Goal: Communication & Community: Answer question/provide support

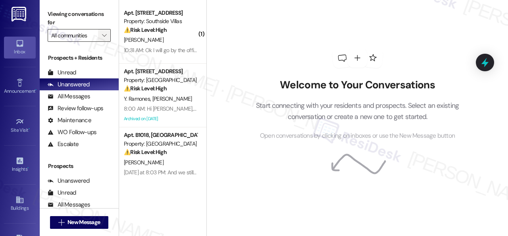
click at [109, 31] on button "" at bounding box center [104, 35] width 13 height 13
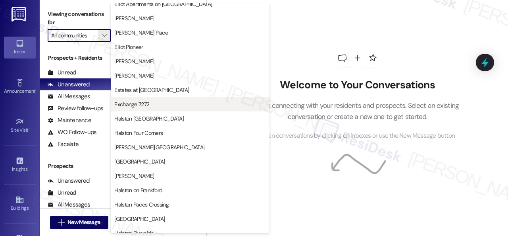
scroll to position [159, 0]
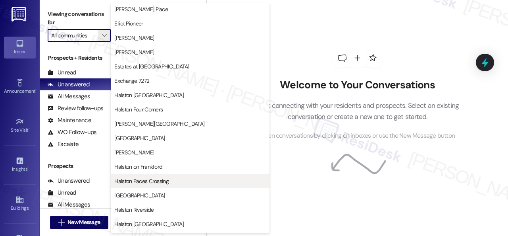
click at [140, 182] on span "Halston Paces Crossing" at bounding box center [141, 181] width 54 height 8
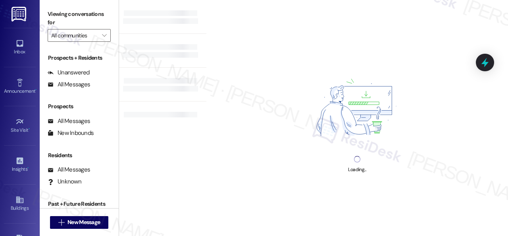
type input "Halston Paces Crossing"
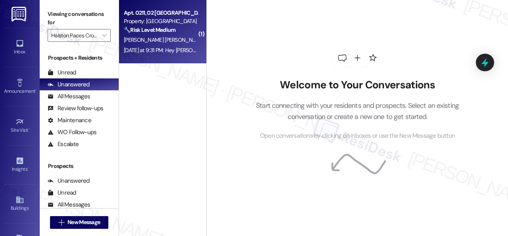
click at [207, 39] on span "[PERSON_NAME] [PERSON_NAME]" at bounding box center [247, 39] width 81 height 7
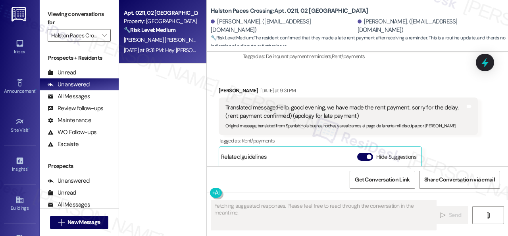
scroll to position [2034, 0]
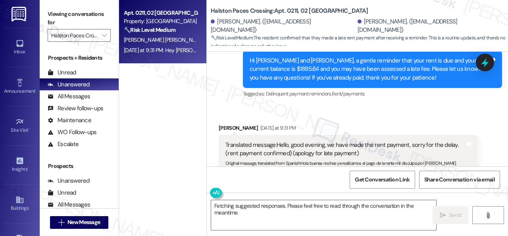
click at [247, 106] on div "Received via SMS [PERSON_NAME] [DATE] at 9:31 PM Translated message: Hello, goo…" at bounding box center [358, 205] width 302 height 199
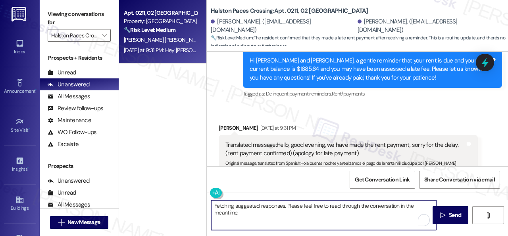
click at [163, 189] on div "Apt. 0211, [GEOGRAPHIC_DATA] Property: [GEOGRAPHIC_DATA] 🔧 Risk Level: Medium T…" at bounding box center [313, 118] width 389 height 236
paste textarea "Thanks for the update! I'm happy to hear you've already taken care of the rent.…"
click at [265, 205] on textarea "Thanks for the update! I'm happy to hear you've already taken care of the rent.…" at bounding box center [323, 215] width 225 height 30
type textarea "Thanks for the update, [PERSON_NAME]! I'm happy to hear you've already taken ca…"
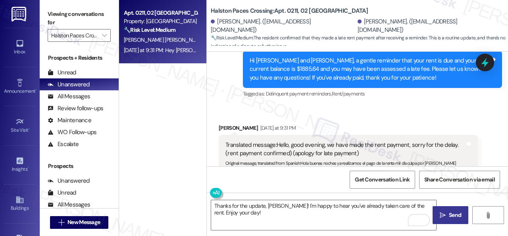
click at [451, 212] on span "Send" at bounding box center [455, 215] width 12 height 8
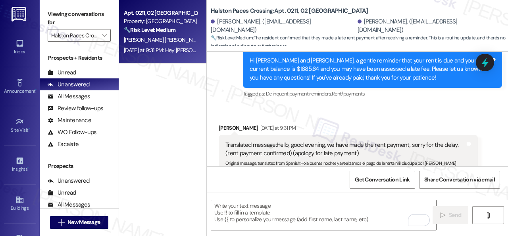
scroll to position [2155, 0]
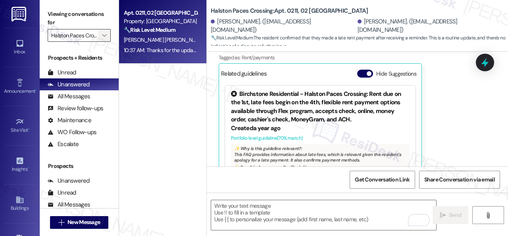
click at [105, 35] on icon "" at bounding box center [104, 35] width 4 height 6
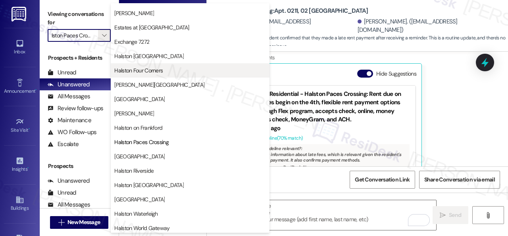
scroll to position [199, 0]
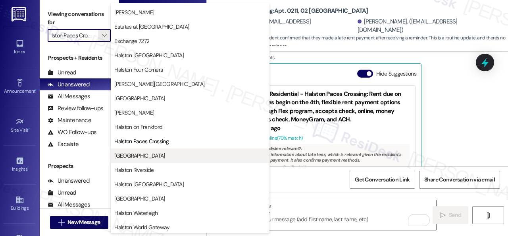
click at [147, 154] on span "[GEOGRAPHIC_DATA]" at bounding box center [139, 155] width 50 height 8
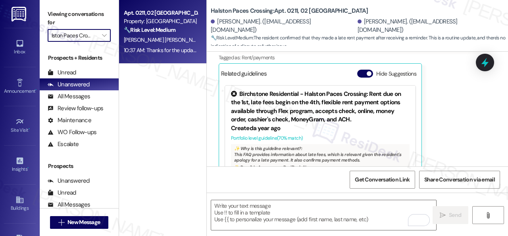
type input "[GEOGRAPHIC_DATA]"
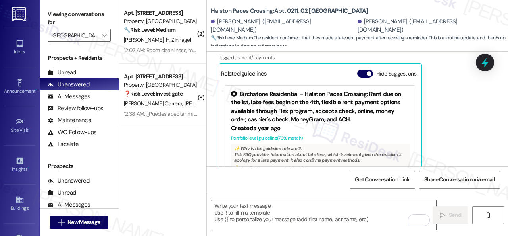
drag, startPoint x: 184, startPoint y: 33, endPoint x: 249, endPoint y: 51, distance: 67.9
click at [185, 33] on div "🔧 Risk Level: Medium The resident is providing feedback on the package room, wh…" at bounding box center [160, 30] width 73 height 8
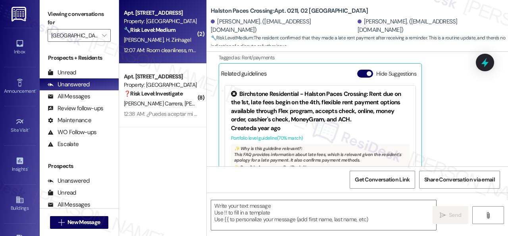
type textarea "Fetching suggested responses. Please feel free to read through the conversation…"
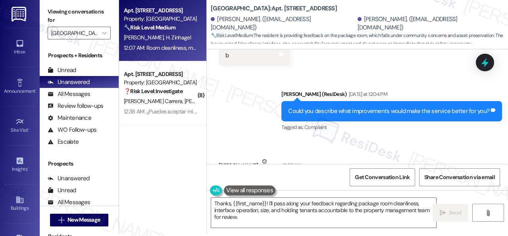
scroll to position [10594, 0]
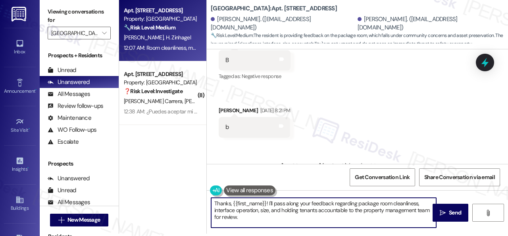
drag, startPoint x: 242, startPoint y: 218, endPoint x: 183, endPoint y: 191, distance: 64.5
click at [183, 191] on div "Apt. [GEOGRAPHIC_DATA] Property: [GEOGRAPHIC_DATA] Central 🔧 Risk Level: Medium…" at bounding box center [313, 116] width 389 height 236
paste textarea "you for sharing your suggestion. We appreciate it. Enjoy your day!"
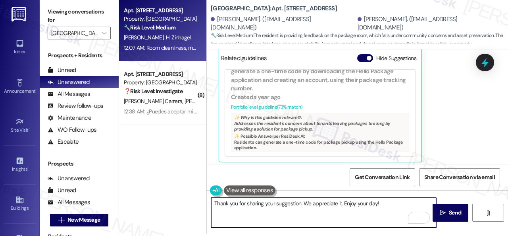
scroll to position [10833, 0]
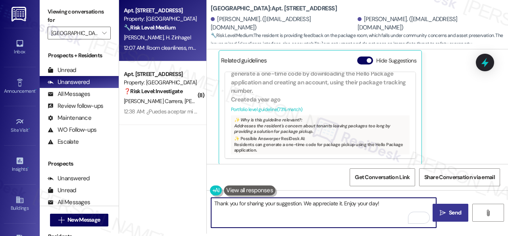
type textarea "Thank you for sharing your suggestion. We appreciate it. Enjoy your day!"
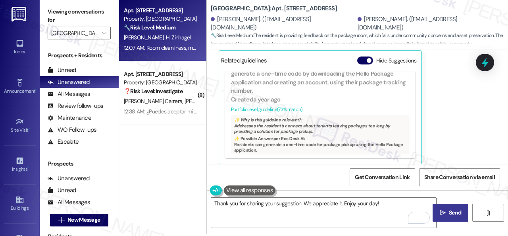
click at [450, 213] on span "Send" at bounding box center [455, 212] width 12 height 8
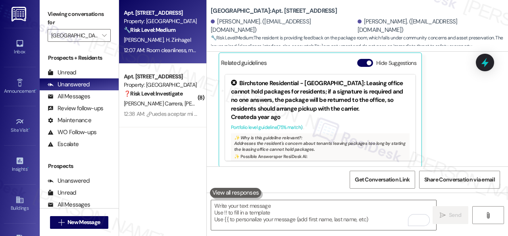
scroll to position [10870, 0]
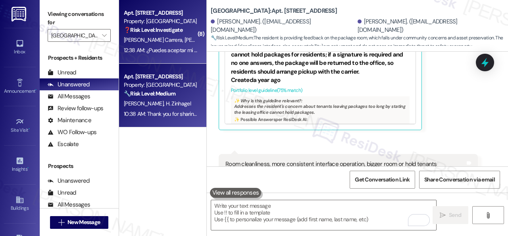
click at [174, 49] on div "12:38 AM: ¿Puedes aceptar mi invitación así que puedo obtener un regalo gratis?…" at bounding box center [243, 49] width 238 height 7
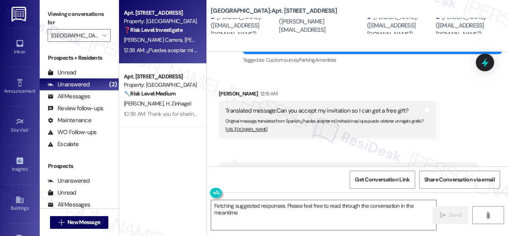
scroll to position [718, 0]
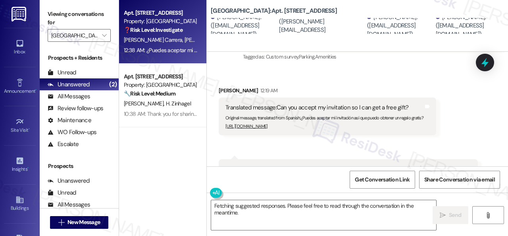
drag, startPoint x: 241, startPoint y: 212, endPoint x: 176, endPoint y: 195, distance: 67.5
click at [176, 195] on div "Apt. 207, 005 [GEOGRAPHIC_DATA] Property: [GEOGRAPHIC_DATA] Central ❓ Risk Leve…" at bounding box center [313, 118] width 389 height 236
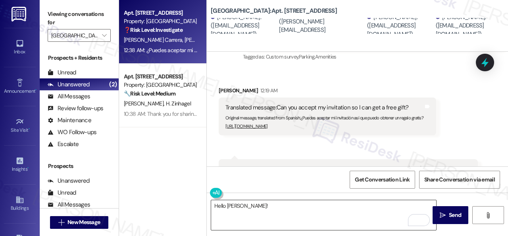
click at [385, 209] on textarea "Hello [PERSON_NAME]!" at bounding box center [323, 215] width 225 height 30
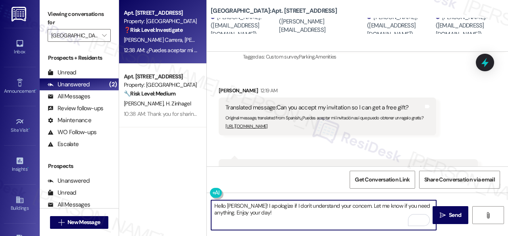
type textarea "Hello [PERSON_NAME]! I apologize if I don't understand your concern. Let me kno…"
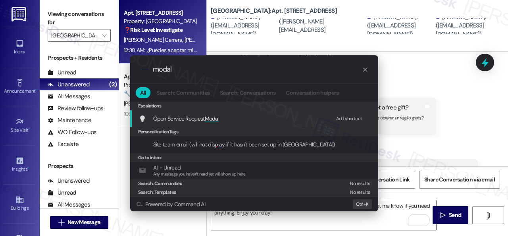
click at [343, 118] on div "Add shortcut" at bounding box center [349, 118] width 26 height 8
drag, startPoint x: 187, startPoint y: 70, endPoint x: 96, endPoint y: 67, distance: 91.4
click at [96, 67] on div ".cls-1{fill:#0a055f;}.cls-2{fill:#0cc4c4;} resideskLogoBlueOrange modal All Sea…" at bounding box center [254, 118] width 508 height 236
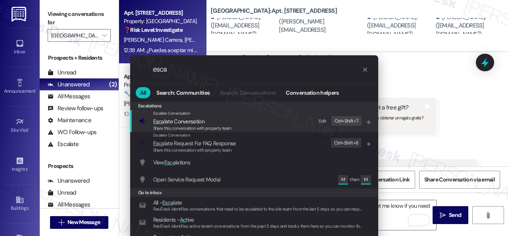
click at [323, 121] on div "Edit" at bounding box center [323, 121] width 8 height 8
drag, startPoint x: 185, startPoint y: 74, endPoint x: 122, endPoint y: 73, distance: 62.8
click at [122, 73] on div ".cls-1{fill:#0a055f;}.cls-2{fill:#0cc4c4;} resideskLogoBlueOrange esca All Sear…" at bounding box center [254, 155] width 268 height 216
drag, startPoint x: 149, startPoint y: 68, endPoint x: 68, endPoint y: 52, distance: 82.7
click at [90, 58] on div ".cls-1{fill:#0a055f;}.cls-2{fill:#0cc4c4;} resideskLogoBlueOrange esca All Sear…" at bounding box center [254, 118] width 508 height 236
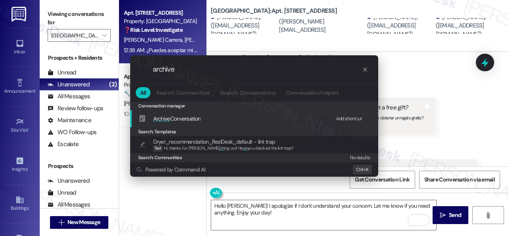
click at [346, 116] on div "Add shortcut" at bounding box center [349, 118] width 26 height 8
drag, startPoint x: 182, startPoint y: 71, endPoint x: 115, endPoint y: 71, distance: 66.7
click at [115, 71] on div ".cls-1{fill:#0a055f;}.cls-2{fill:#0cc4c4;} resideskLogoBlueOrange archive All S…" at bounding box center [254, 118] width 508 height 236
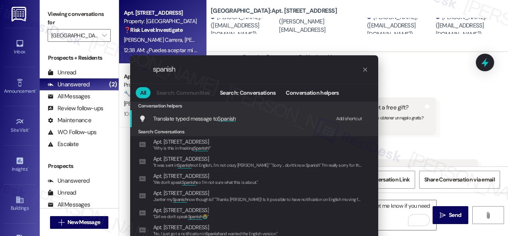
type input "spanish"
click at [350, 118] on div "Add shortcut" at bounding box center [349, 118] width 26 height 8
click at [172, 116] on span "Translate typed message to Spanish" at bounding box center [194, 118] width 83 height 7
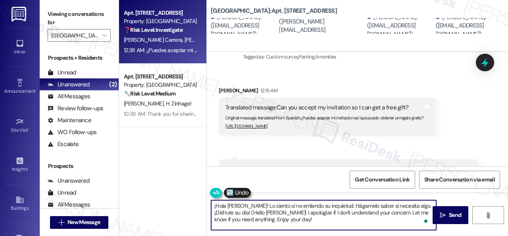
type textarea "¡Hola [PERSON_NAME]! Lo siento si no entiendo su inquietud. Hágamelo saber si n…"
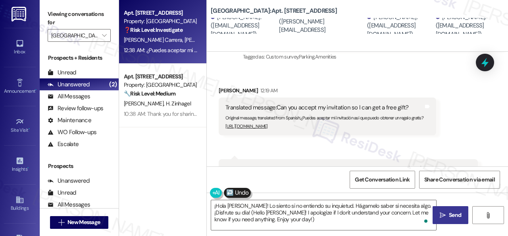
click at [448, 212] on span "Send" at bounding box center [455, 215] width 15 height 8
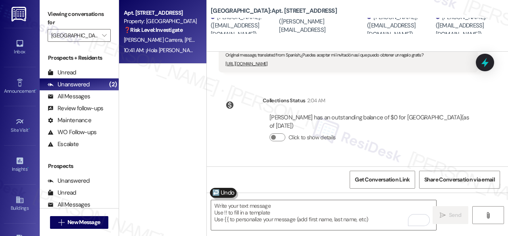
scroll to position [1307, 0]
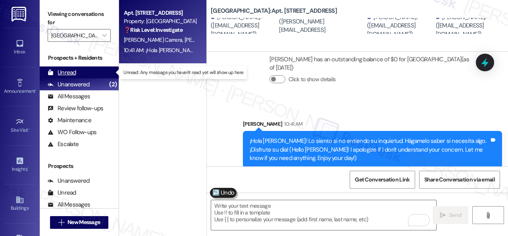
click at [70, 72] on div "Unread" at bounding box center [62, 72] width 29 height 8
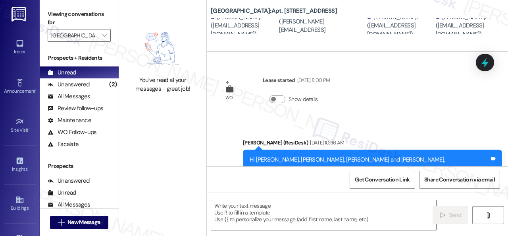
type textarea "Fetching suggested responses. Please feel free to read through the conversation…"
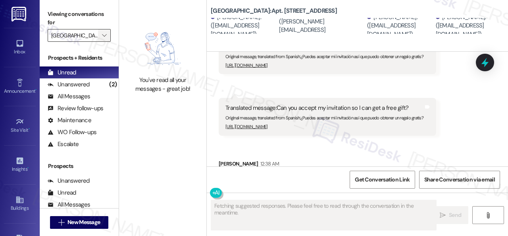
scroll to position [1153, 0]
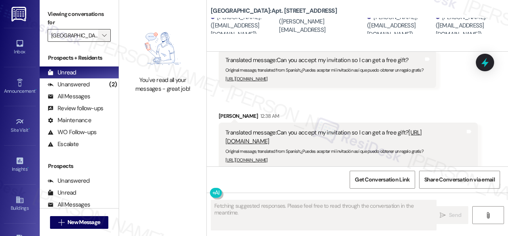
click at [107, 41] on span "" at bounding box center [105, 35] width 8 height 13
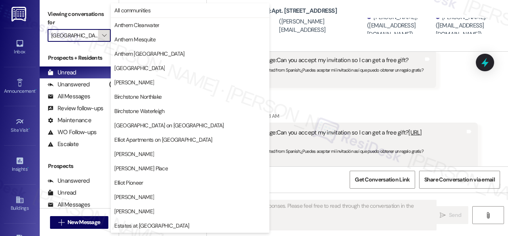
scroll to position [272, 0]
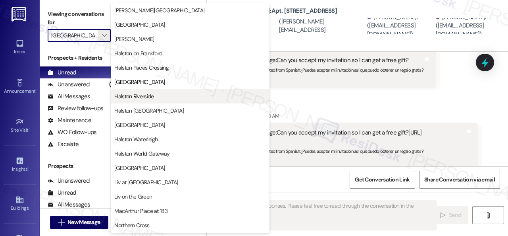
click at [137, 100] on button "Halston Riverside" at bounding box center [190, 96] width 159 height 14
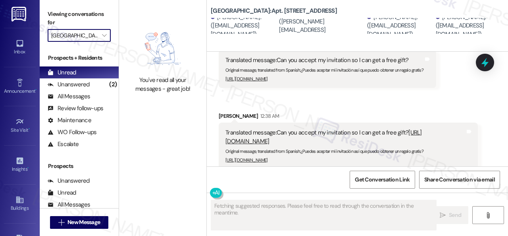
type input "Halston Riverside"
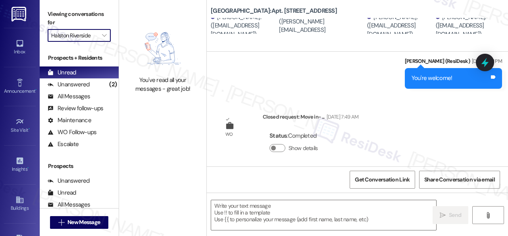
type textarea "Fetching suggested responses. Please feel free to read through the conversation…"
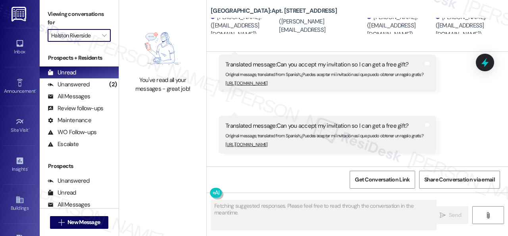
scroll to position [1153, 0]
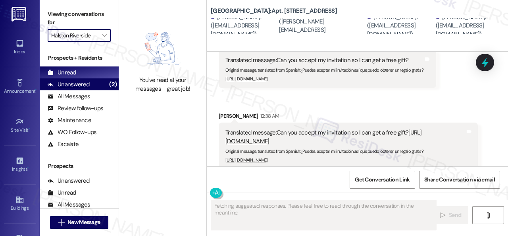
click at [64, 81] on div "Unanswered" at bounding box center [69, 84] width 42 height 8
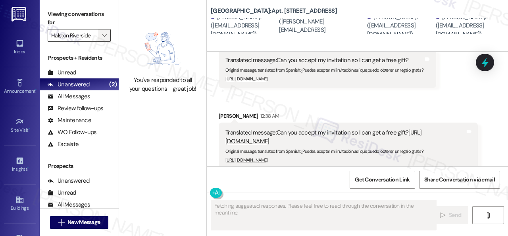
click at [106, 35] on icon "" at bounding box center [104, 35] width 4 height 6
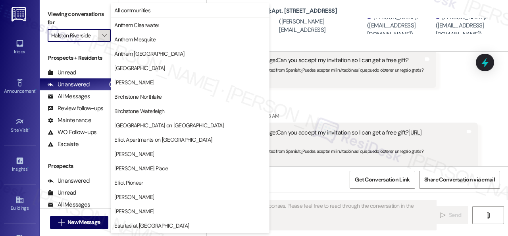
scroll to position [272, 0]
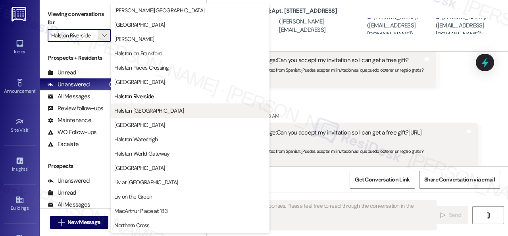
click at [126, 109] on span "Halston [GEOGRAPHIC_DATA]" at bounding box center [149, 110] width 70 height 8
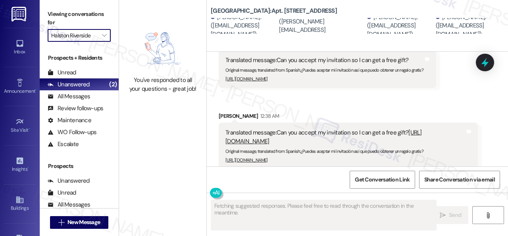
type input "Halston [GEOGRAPHIC_DATA]"
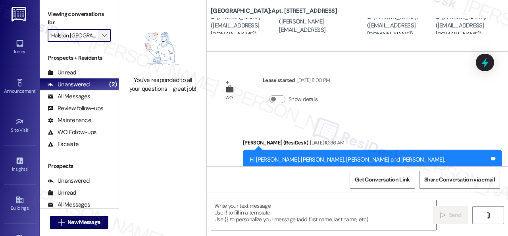
type textarea "Fetching suggested responses. Please feel free to read through the conversation…"
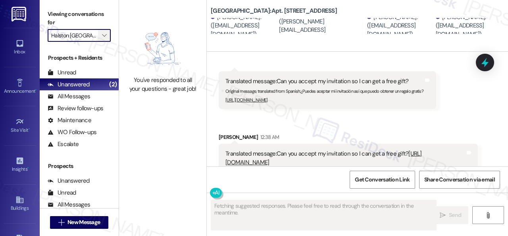
scroll to position [1153, 0]
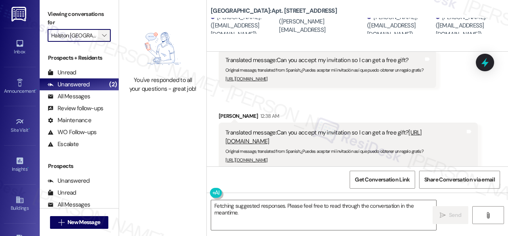
click at [108, 38] on span "" at bounding box center [105, 35] width 8 height 13
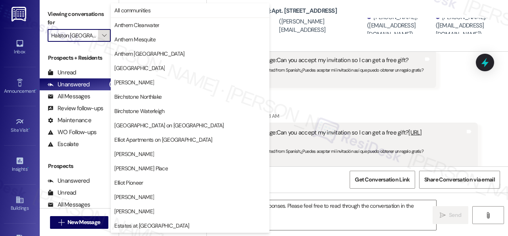
scroll to position [272, 0]
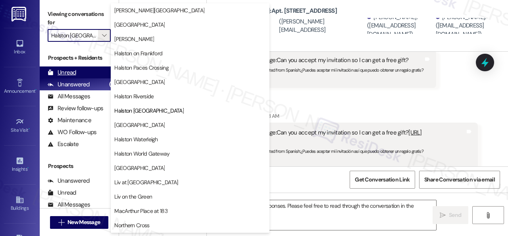
click at [68, 72] on div "Unread" at bounding box center [62, 72] width 29 height 8
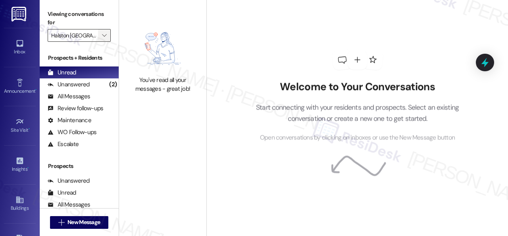
click at [107, 37] on span "" at bounding box center [105, 35] width 8 height 13
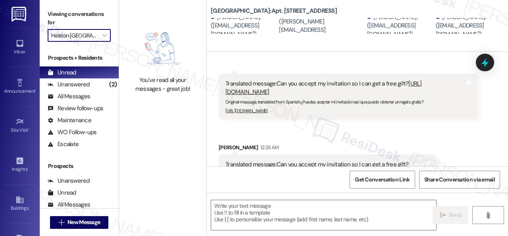
type textarea "Fetching suggested responses. Please feel free to read through the conversation…"
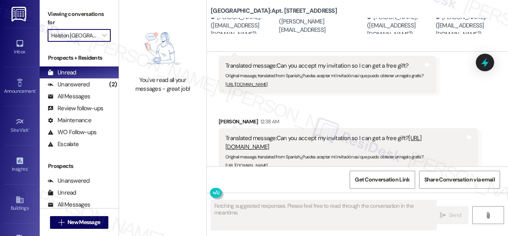
scroll to position [1153, 0]
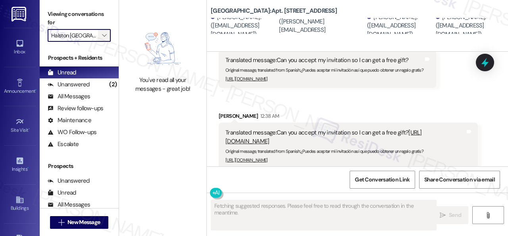
click at [106, 36] on icon "" at bounding box center [104, 35] width 4 height 6
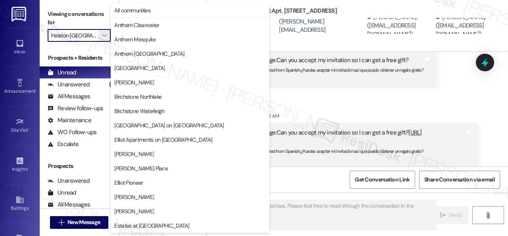
scroll to position [272, 0]
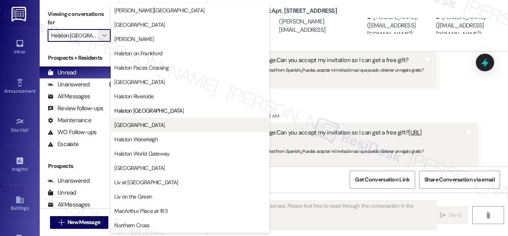
click at [136, 126] on span "[GEOGRAPHIC_DATA]" at bounding box center [139, 125] width 50 height 8
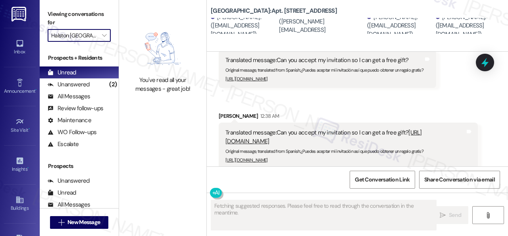
type input "[GEOGRAPHIC_DATA]"
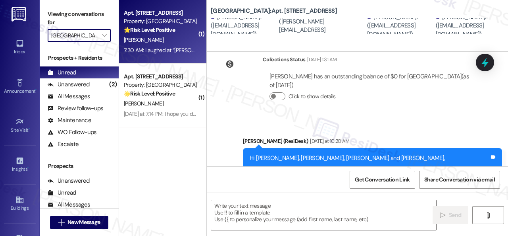
type textarea "Fetching suggested responses. Please feel free to read through the conversation…"
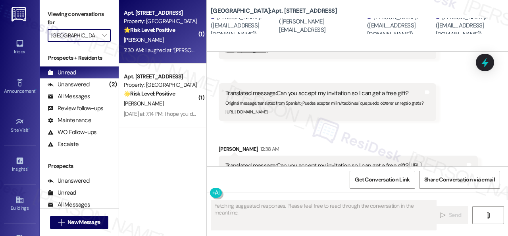
scroll to position [1153, 0]
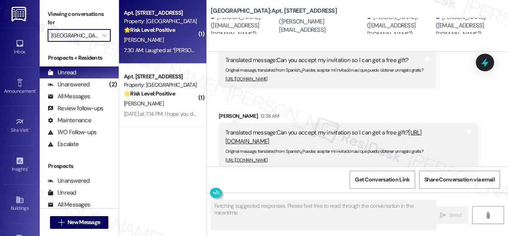
click at [174, 41] on div "[PERSON_NAME]" at bounding box center [160, 40] width 75 height 10
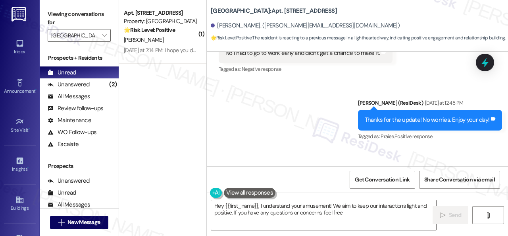
scroll to position [7590, 0]
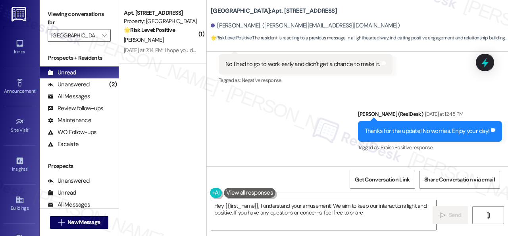
type textarea "Hey {{first_name}}, I understand your amusement! We aim to keep our interaction…"
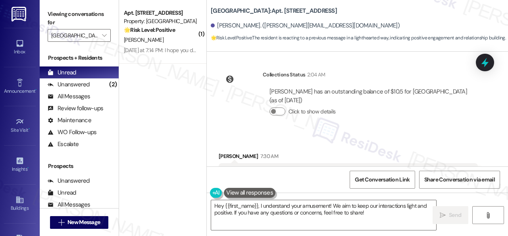
scroll to position [7710, 0]
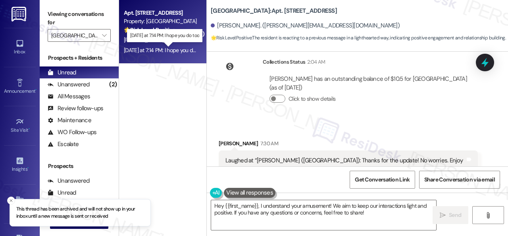
click at [180, 48] on div "[DATE] at 7:14 PM: I hope you do too [DATE] at 7:14 PM: I hope you do too" at bounding box center [164, 49] width 81 height 7
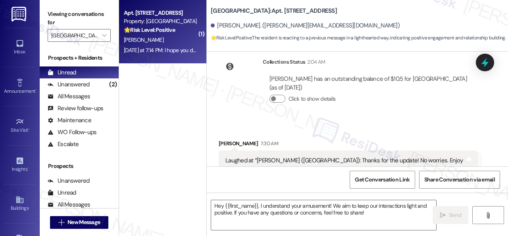
type textarea "Fetching suggested responses. Please feel free to read through the conversation…"
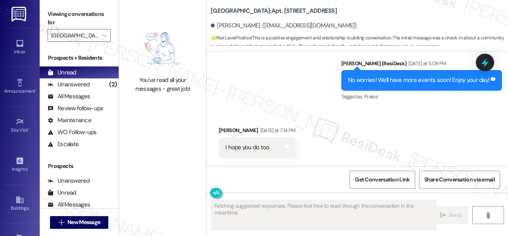
scroll to position [4444, 0]
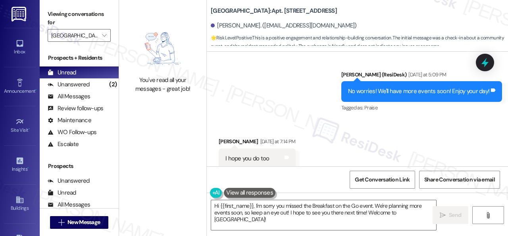
drag, startPoint x: 234, startPoint y: 219, endPoint x: 160, endPoint y: 189, distance: 79.7
click at [166, 191] on div "You've read all your messages - great job! [GEOGRAPHIC_DATA]: Apt. [STREET_ADDR…" at bounding box center [313, 118] width 389 height 236
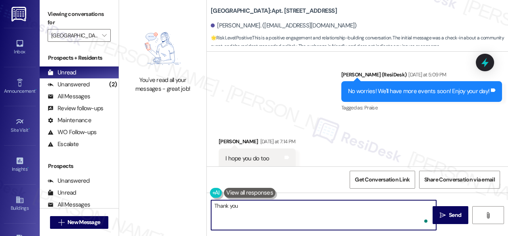
type textarea "Thank you!"
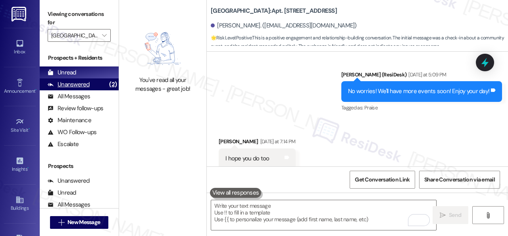
click at [77, 82] on div "Unanswered" at bounding box center [69, 84] width 42 height 8
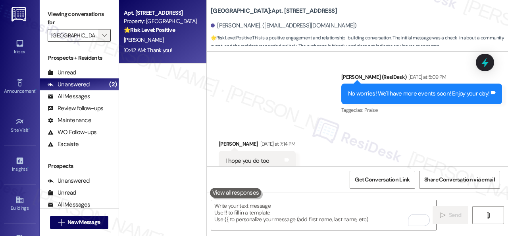
click at [106, 35] on icon "" at bounding box center [104, 35] width 4 height 6
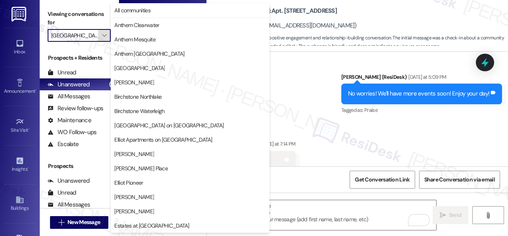
scroll to position [272, 0]
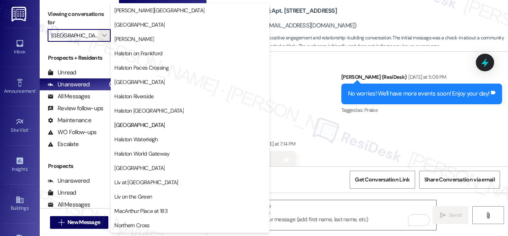
click at [325, 81] on div "Sent via SMS [PERSON_NAME] (ResiDesk) [DATE] at 5:09 PM No worries! We'll have …" at bounding box center [358, 88] width 302 height 67
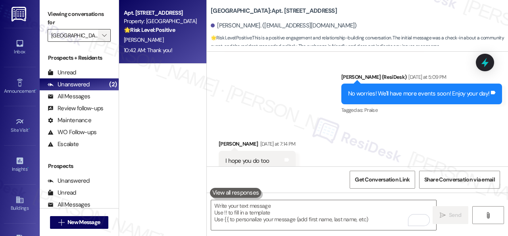
click at [108, 33] on span "" at bounding box center [105, 35] width 8 height 13
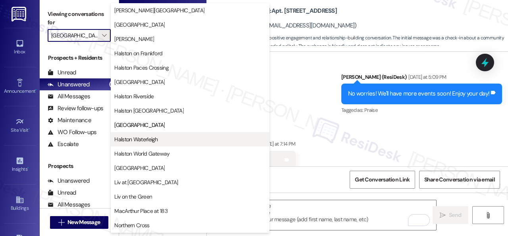
click at [140, 137] on span "Halston Waterleigh" at bounding box center [135, 139] width 43 height 8
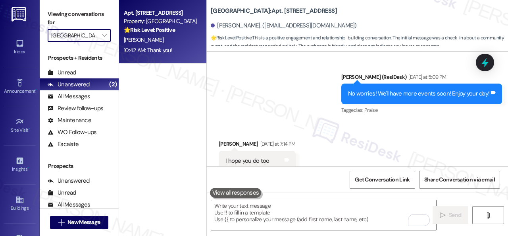
type input "Halston Waterleigh"
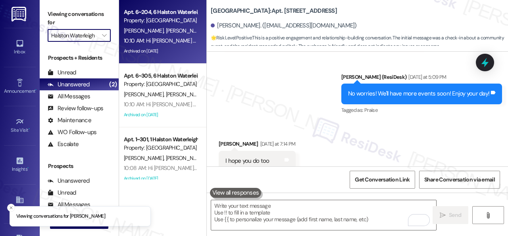
click at [170, 43] on div "10:10 AM: Hi [PERSON_NAME] and [PERSON_NAME], 🌭 Caracas Hot Dog Food Truck is h…" at bounding box center [329, 40] width 410 height 7
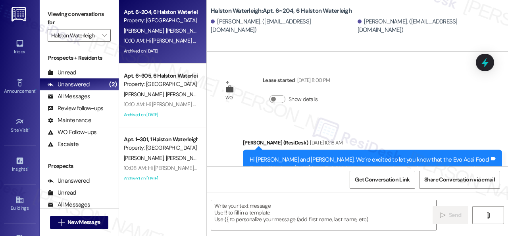
scroll to position [27174, 0]
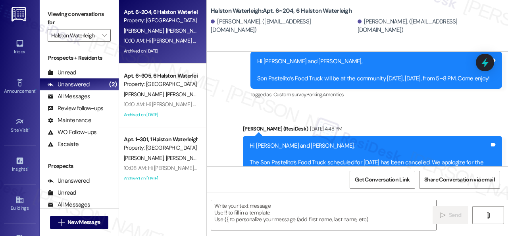
type textarea "Fetching suggested responses. Please feel free to read through the conversation…"
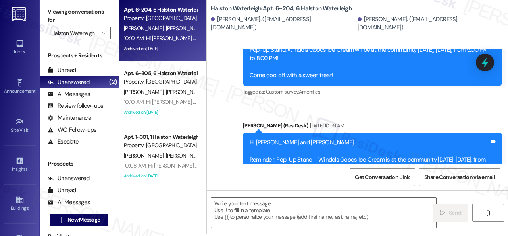
scroll to position [26618, 0]
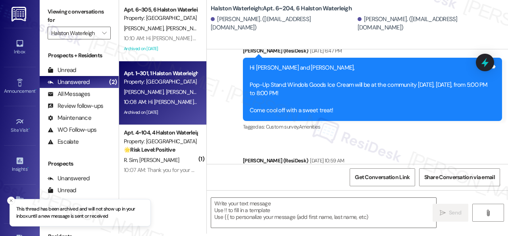
click at [191, 99] on div "10:08 AM: Hi [PERSON_NAME] and [PERSON_NAME], 🌭 Caracas Hot Dog Food Truck is h…" at bounding box center [330, 101] width 412 height 7
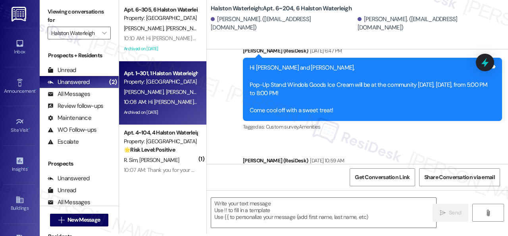
type textarea "Fetching suggested responses. Please feel free to read through the conversation…"
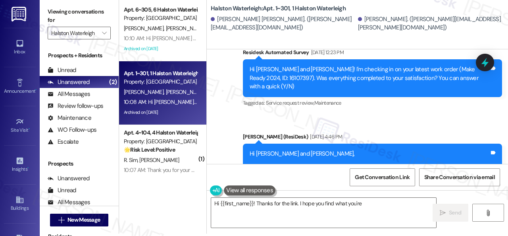
scroll to position [0, 0]
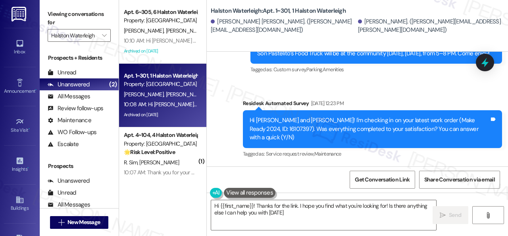
type textarea "Hi {{first_name}}! Thanks for the link. I hope you find what you're looking for…"
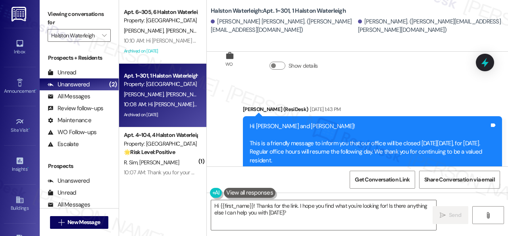
scroll to position [23215, 0]
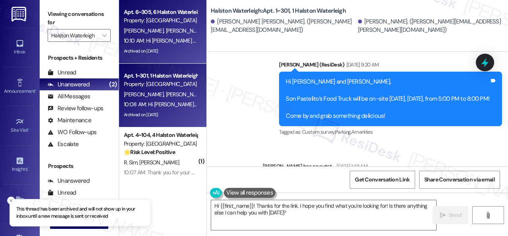
click at [182, 27] on div "[PERSON_NAME] [PERSON_NAME]" at bounding box center [160, 31] width 75 height 10
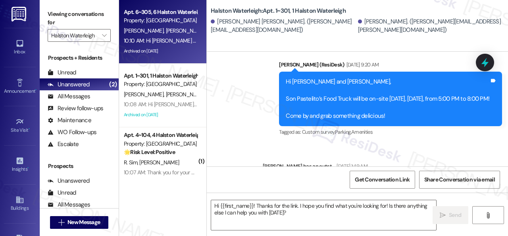
type textarea "Fetching suggested responses. Please feel free to read through the conversation…"
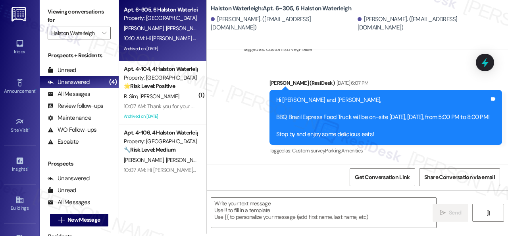
scroll to position [1297, 0]
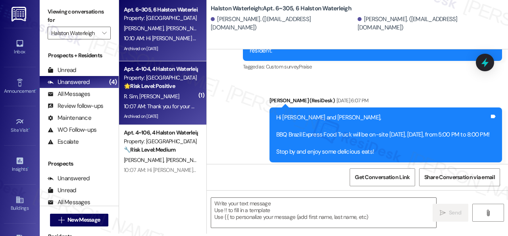
click at [173, 95] on div "R. Sim [PERSON_NAME]" at bounding box center [160, 96] width 75 height 10
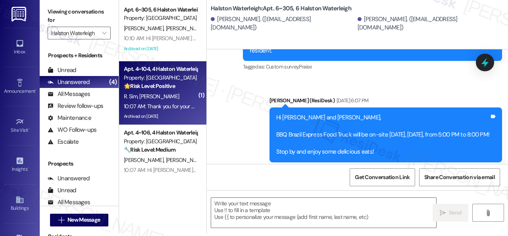
type textarea "Fetching suggested responses. Please feel free to read through the conversation…"
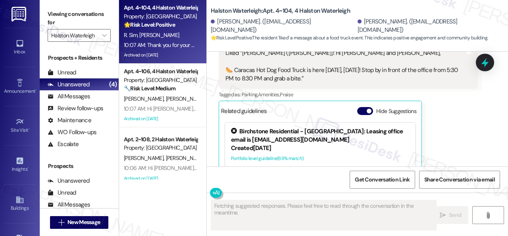
scroll to position [10976, 0]
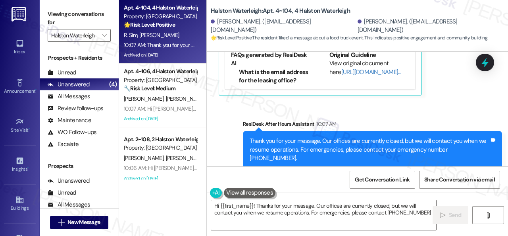
type textarea "Hi {{first_name}}! Thanks for your message. Our offices are currently closed, b…"
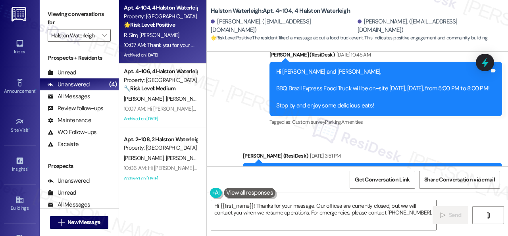
scroll to position [9903, 0]
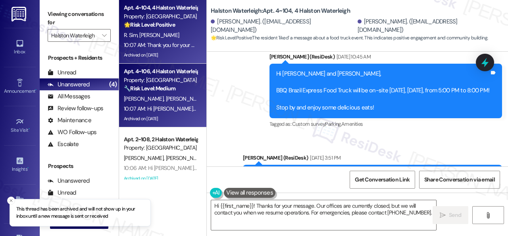
click at [182, 94] on div "[PERSON_NAME] [PERSON_NAME]" at bounding box center [160, 99] width 75 height 10
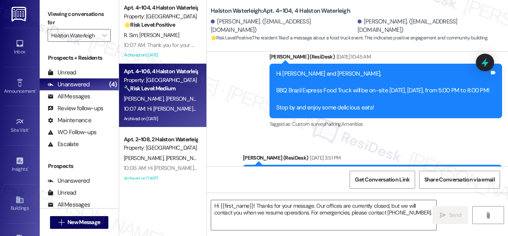
type textarea "Fetching suggested responses. Please feel free to read through the conversation…"
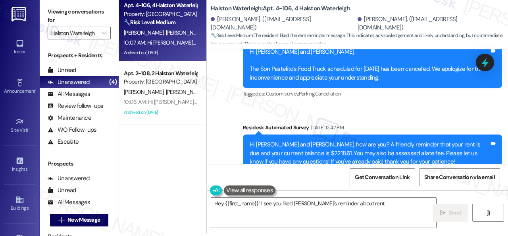
scroll to position [23146, 0]
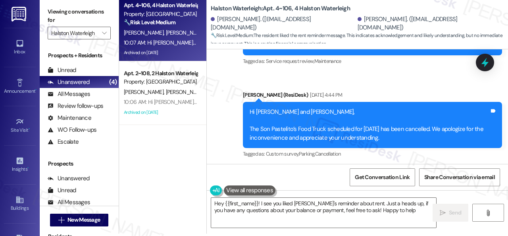
type textarea "Hey {{first_name}}! I see you liked [PERSON_NAME]'s reminder about rent. Just a…"
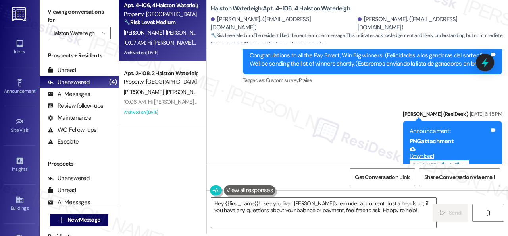
scroll to position [22391, 0]
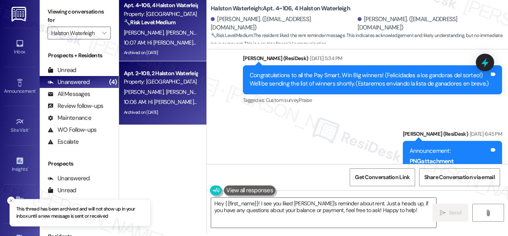
click at [187, 94] on div "[PERSON_NAME] [PERSON_NAME]" at bounding box center [160, 92] width 75 height 10
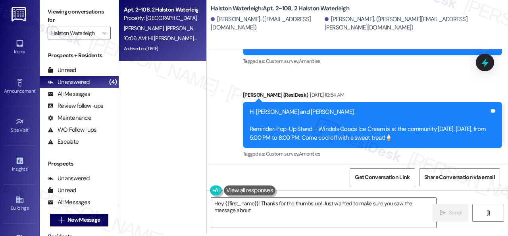
scroll to position [6669, 0]
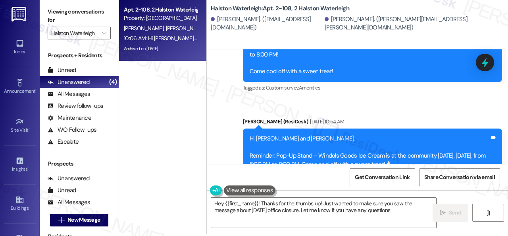
type textarea "Hey {{first_name}}! Thanks for the thumbs up! Just wanted to make sure you saw …"
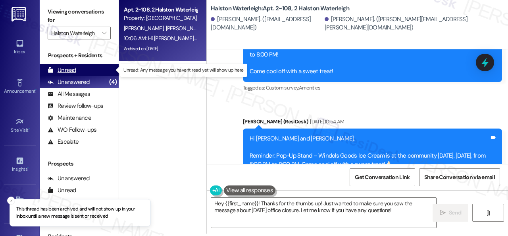
click at [62, 72] on div "Unread" at bounding box center [62, 70] width 29 height 8
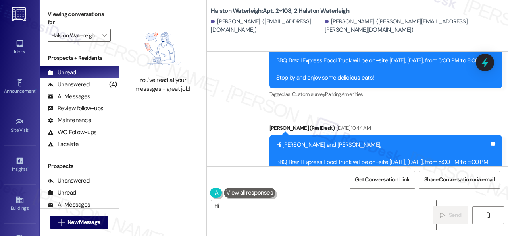
scroll to position [6382, 0]
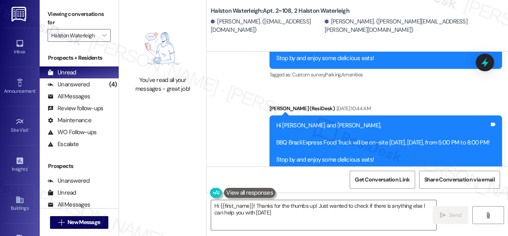
type textarea "Hi {{first_name}}! Thanks for the thumbs up! Just wanted to check if there is a…"
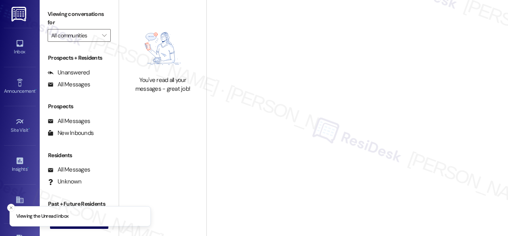
type input "Halston Waterleigh"
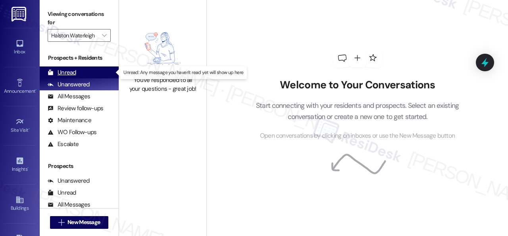
click at [69, 70] on div "Unread" at bounding box center [62, 72] width 29 height 8
